Goal: Check status: Check status

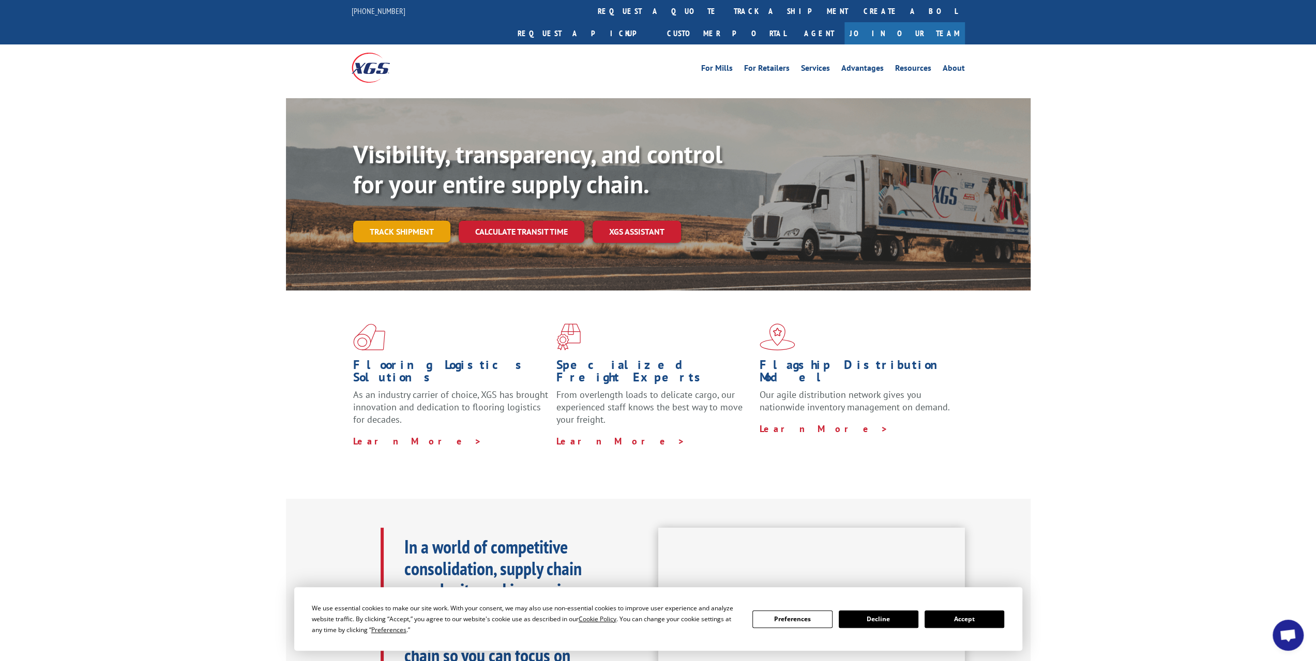
click at [431, 221] on link "Track shipment" at bounding box center [401, 232] width 97 height 22
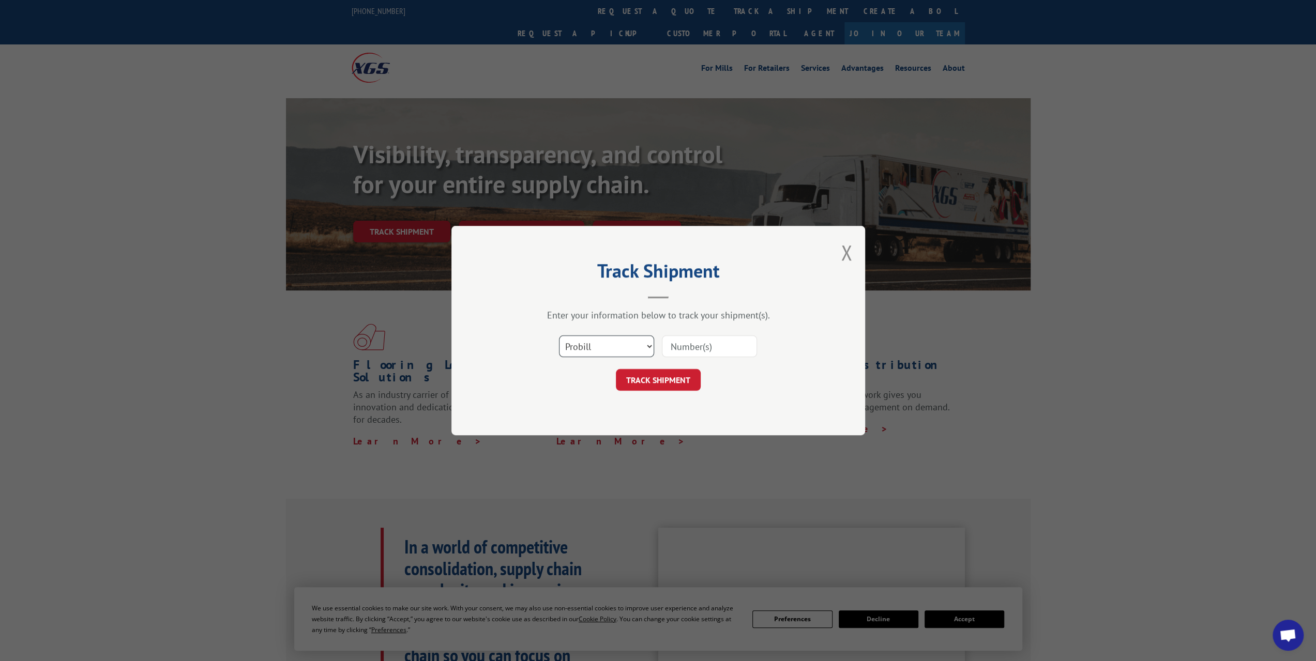
click at [633, 347] on select "Select category... Probill BOL PO" at bounding box center [606, 346] width 95 height 22
select select "bol"
click at [559, 335] on select "Select category... Probill BOL PO" at bounding box center [606, 346] width 95 height 22
click at [698, 346] on input at bounding box center [709, 346] width 95 height 22
paste input "268037"
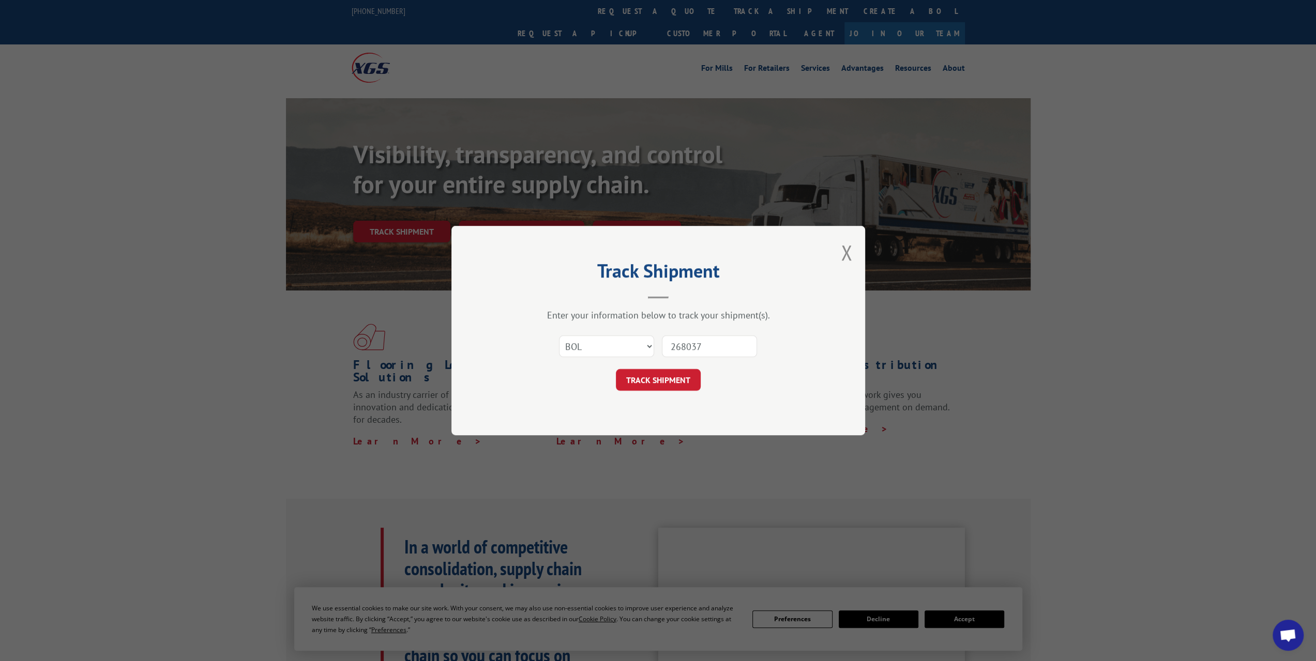
type input "268037"
click at [678, 390] on div "Track Shipment Enter your information below to track your shipment(s). Select c…" at bounding box center [658, 330] width 414 height 209
click at [656, 377] on button "TRACK SHIPMENT" at bounding box center [658, 380] width 85 height 22
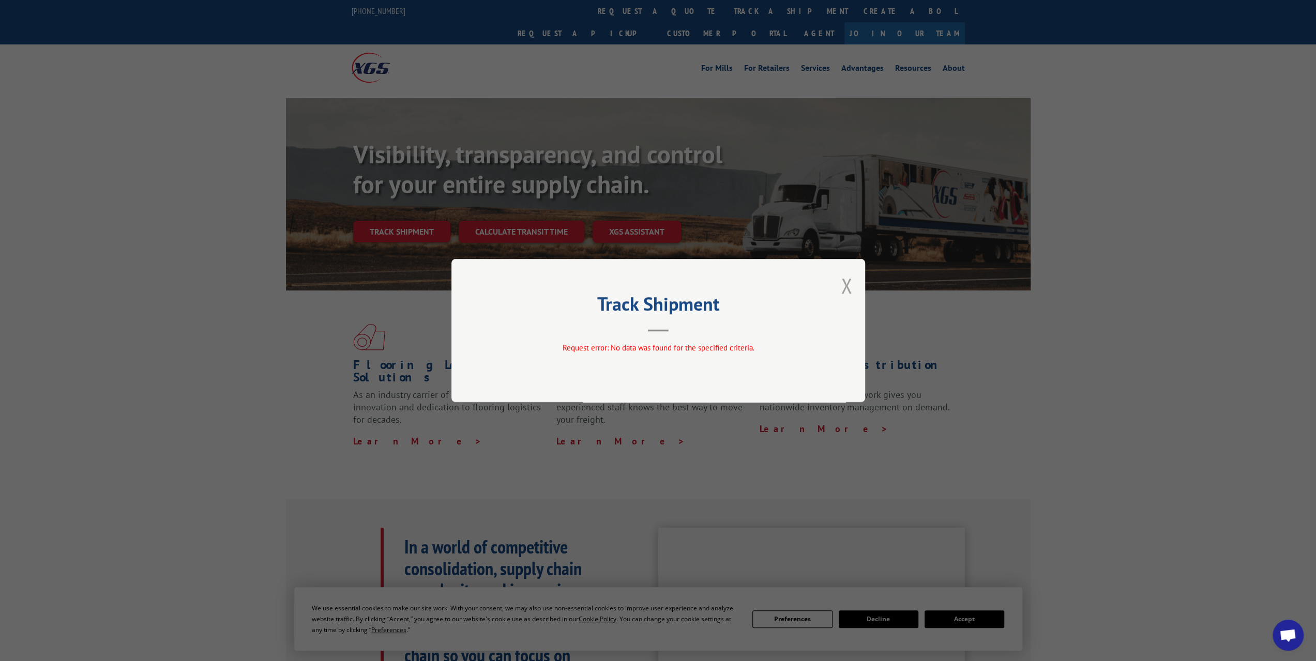
click at [847, 292] on button "Close modal" at bounding box center [846, 285] width 11 height 27
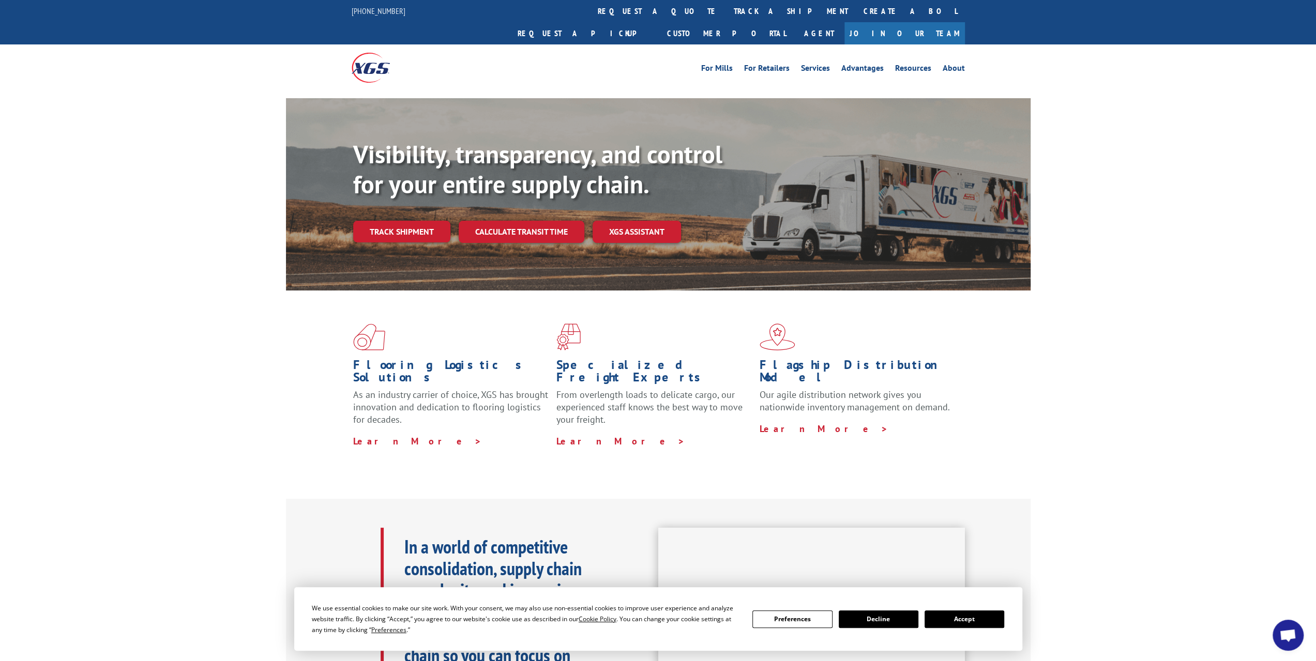
click at [402, 221] on link "Track shipment" at bounding box center [401, 232] width 97 height 22
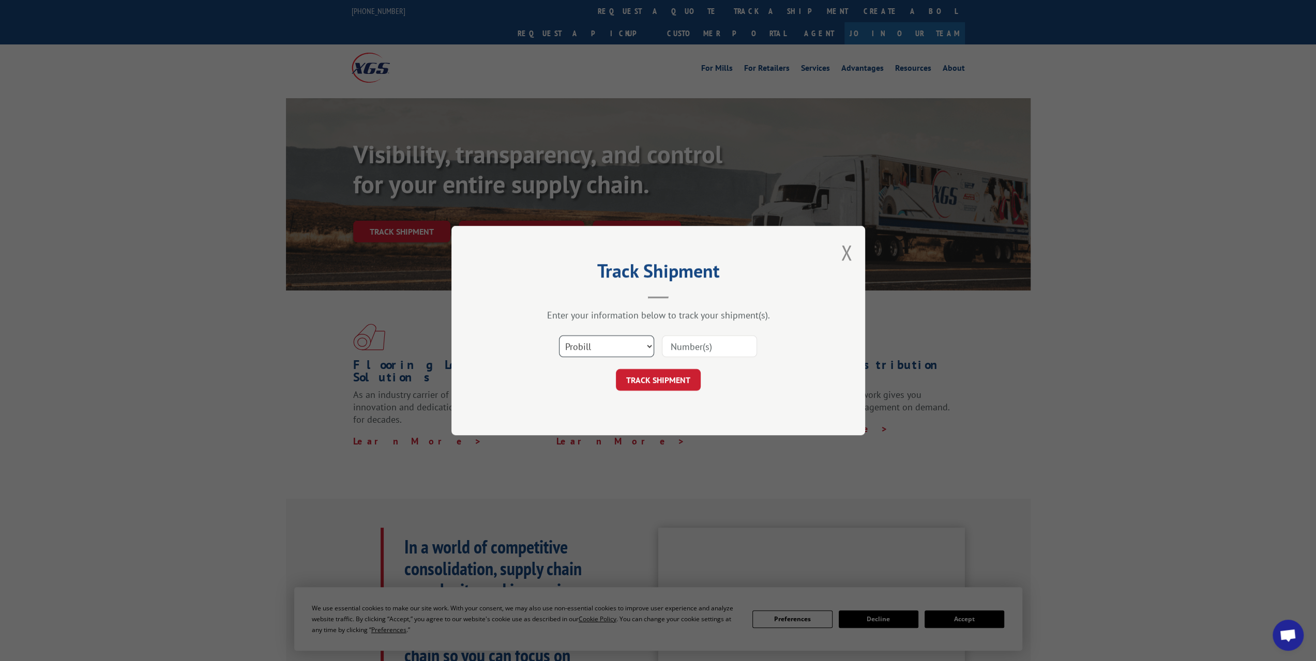
click at [624, 344] on select "Select category... Probill BOL PO" at bounding box center [606, 346] width 95 height 22
click at [680, 344] on input at bounding box center [709, 346] width 95 height 22
type input "268037"
click at [678, 380] on button "TRACK SHIPMENT" at bounding box center [658, 380] width 85 height 22
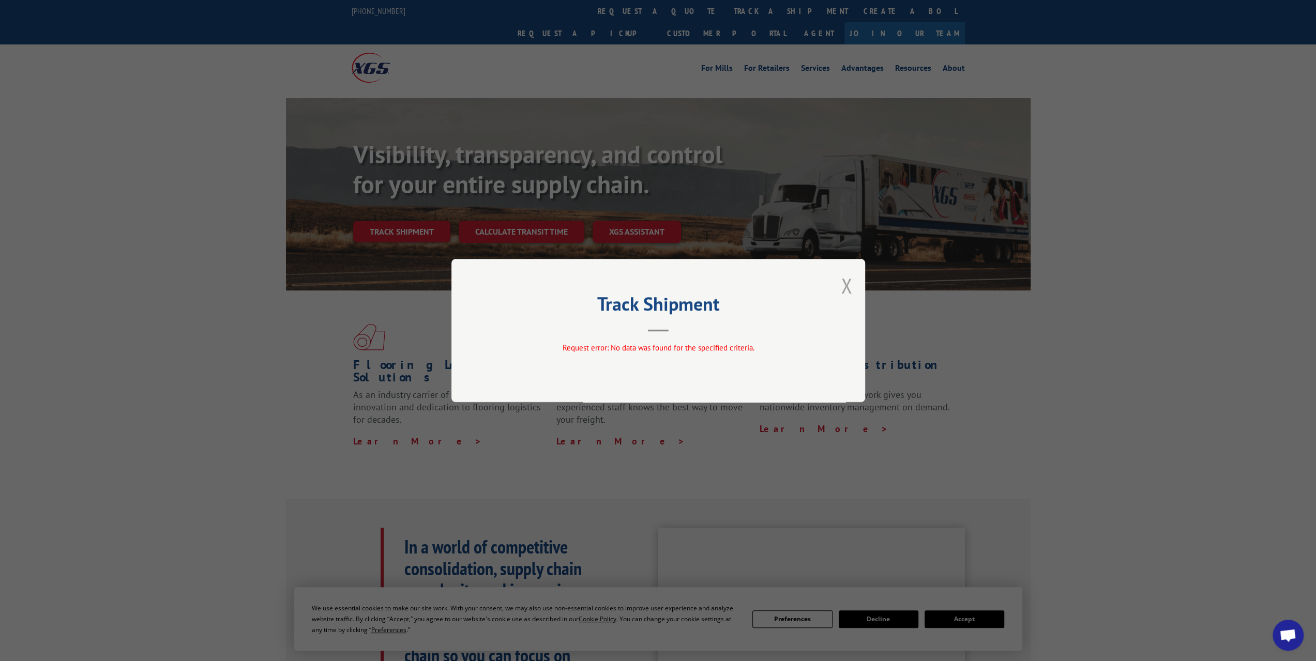
click at [841, 288] on button "Close modal" at bounding box center [846, 285] width 11 height 27
